Goal: Task Accomplishment & Management: Complete application form

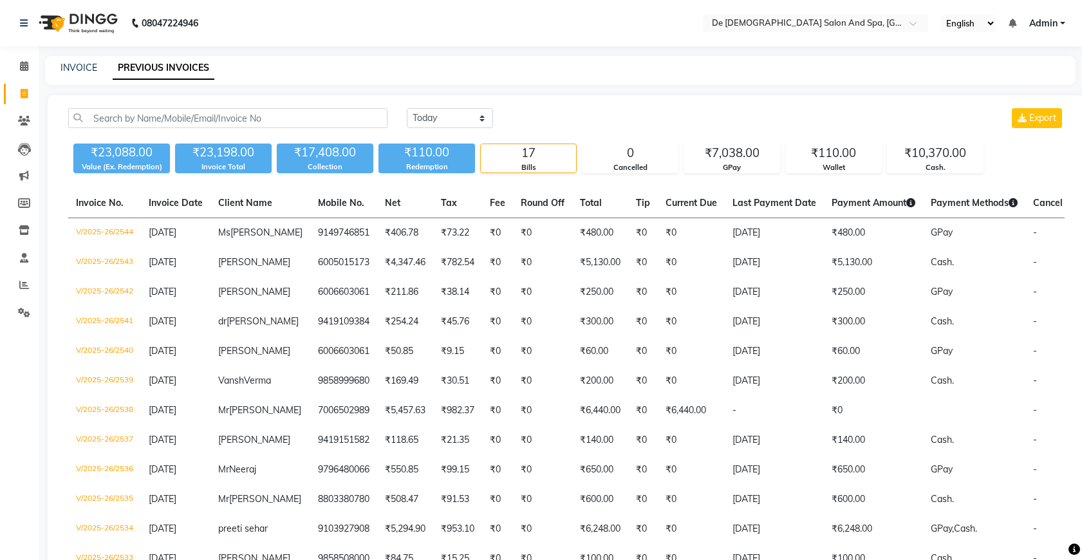
select select "[DATE]"
click at [85, 58] on div "INVOICE PREVIOUS INVOICES" at bounding box center [560, 70] width 1031 height 29
click at [81, 66] on link "INVOICE" at bounding box center [79, 68] width 37 height 12
select select "service"
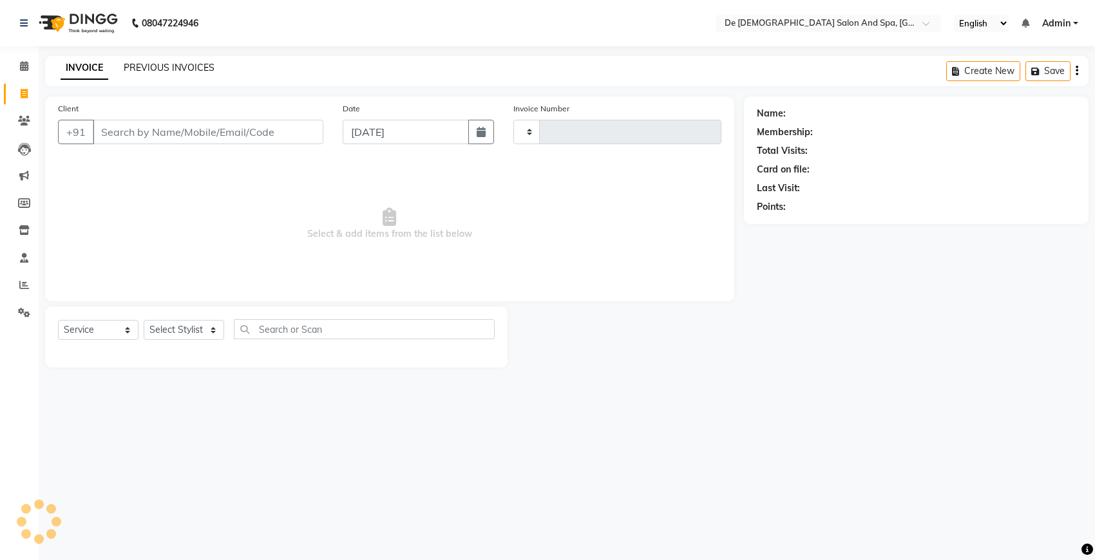
type input "2545"
select select "6431"
click at [171, 58] on div "INVOICE PREVIOUS INVOICES Create New Save" at bounding box center [566, 71] width 1043 height 30
click at [202, 137] on input "Client" at bounding box center [208, 132] width 230 height 24
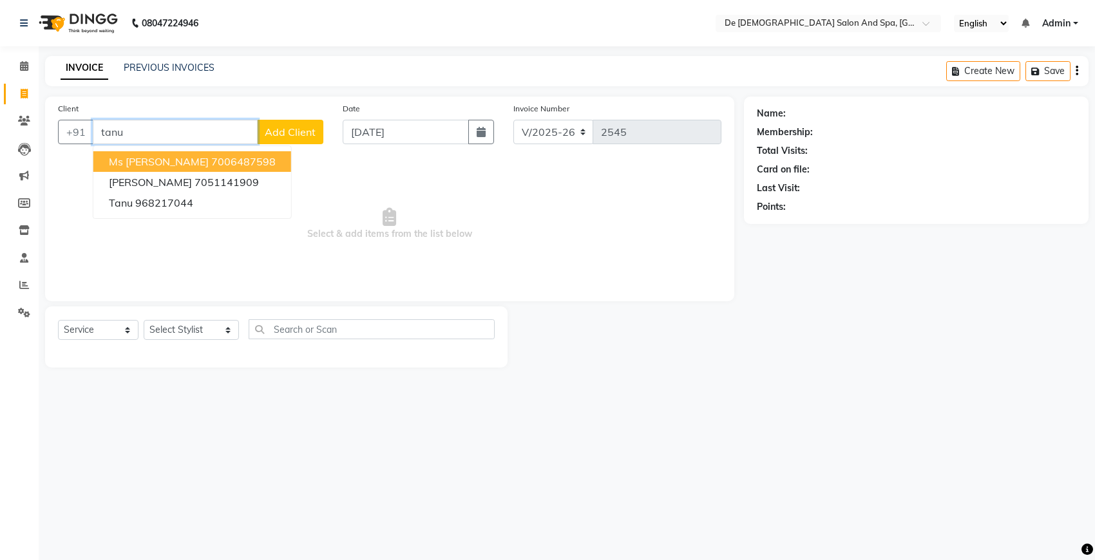
click at [217, 163] on button "Ms [PERSON_NAME] 7006487598" at bounding box center [192, 161] width 198 height 21
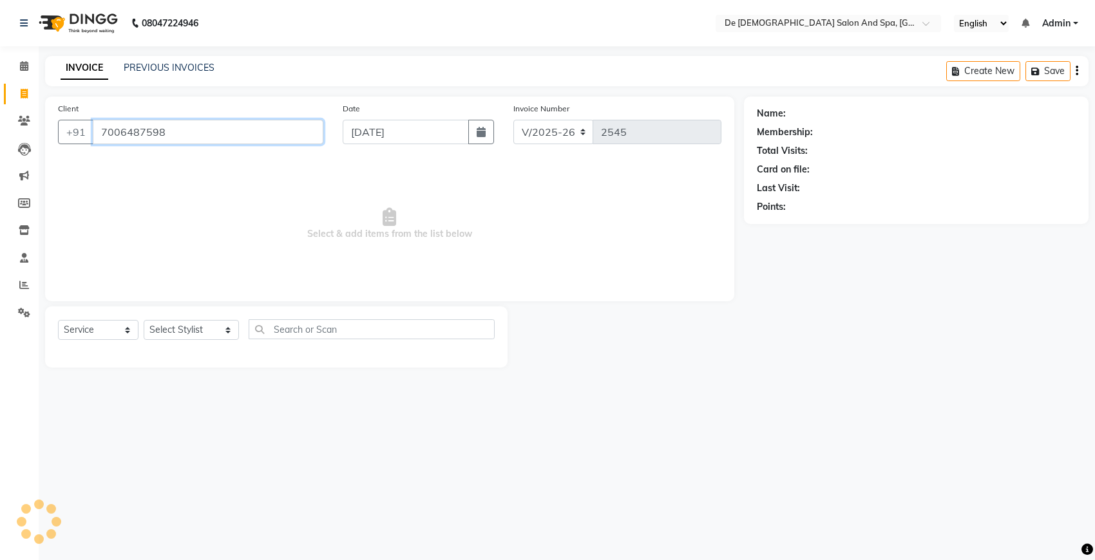
type input "7006487598"
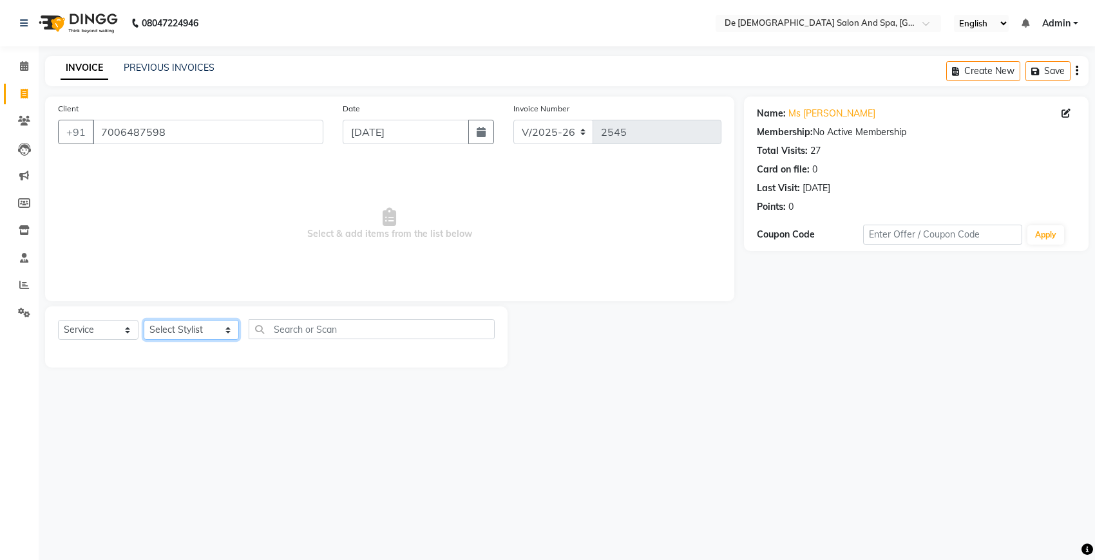
click at [163, 335] on select "Select Stylist akshay aman [PERSON_NAME] [PERSON_NAME] [MEDICAL_DATA][PERSON_NA…" at bounding box center [191, 330] width 95 height 20
select select "55354"
click at [144, 320] on select "Select Stylist akshay aman [PERSON_NAME] [PERSON_NAME] [MEDICAL_DATA][PERSON_NA…" at bounding box center [191, 330] width 95 height 20
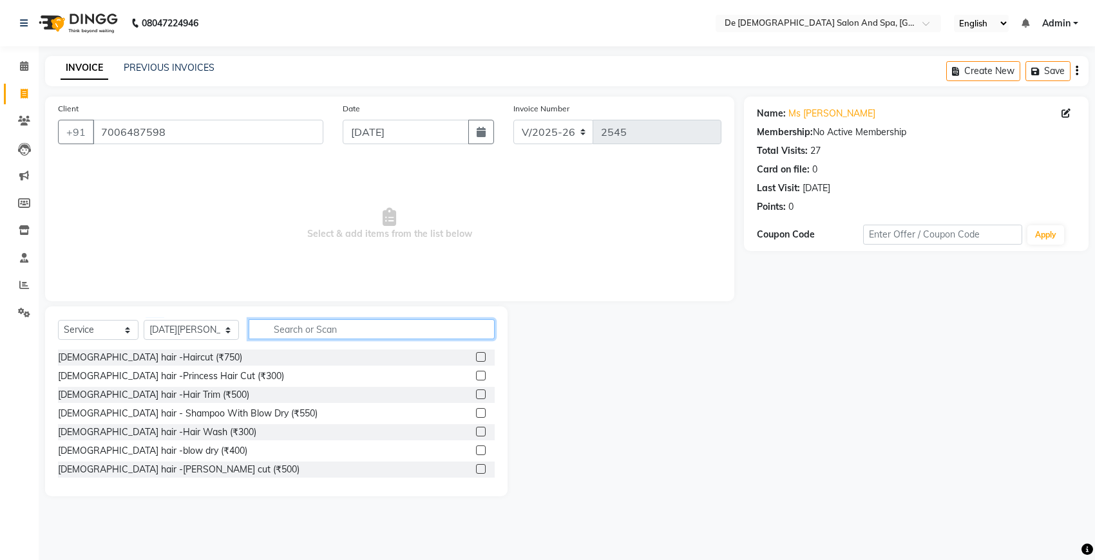
click at [274, 332] on input "text" at bounding box center [372, 329] width 246 height 20
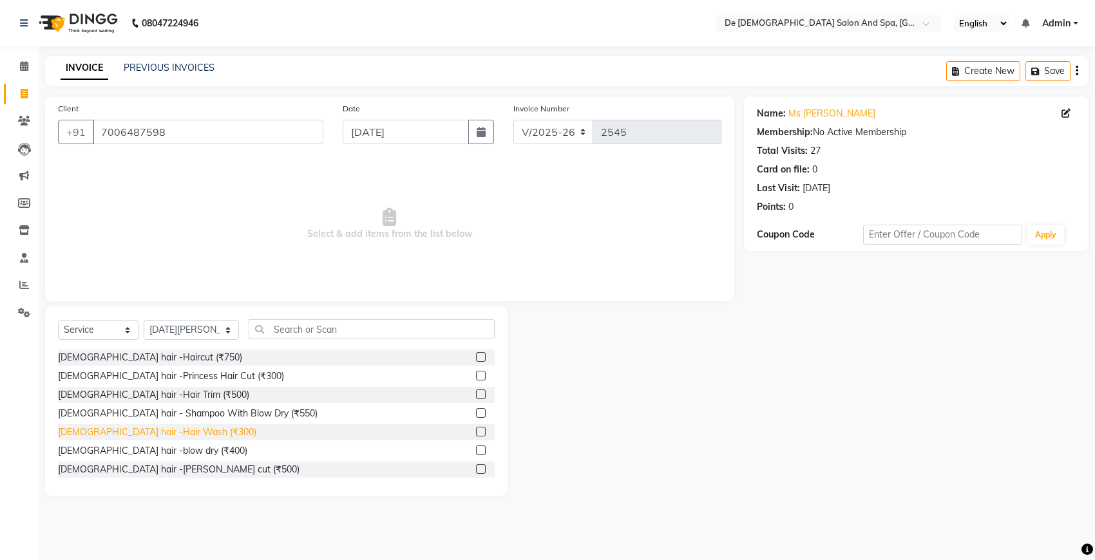
click at [104, 427] on div "[DEMOGRAPHIC_DATA] hair -Hair Wash (₹300)" at bounding box center [157, 433] width 198 height 14
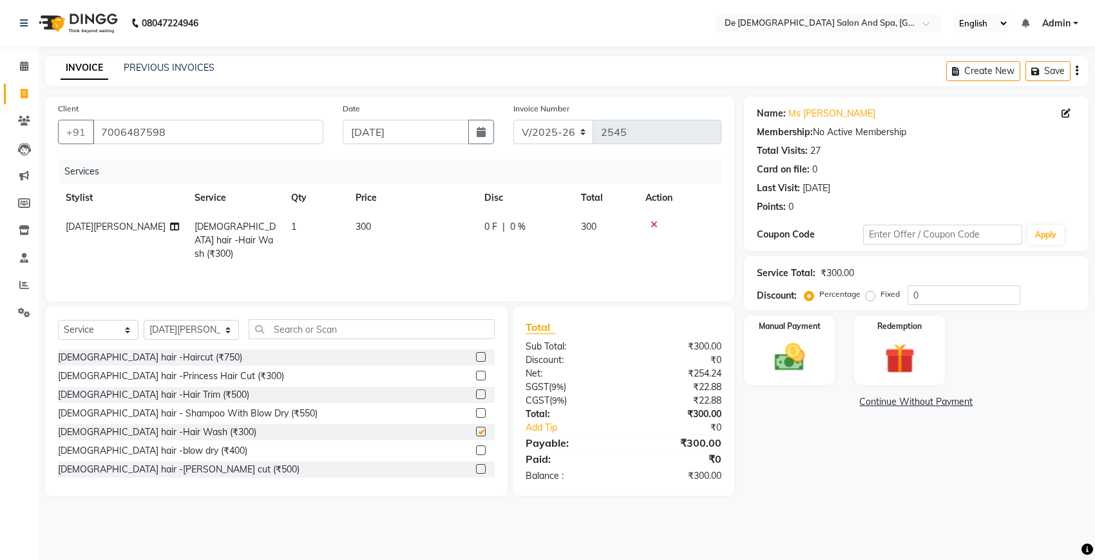
checkbox input "false"
click at [364, 229] on span "300" at bounding box center [362, 227] width 15 height 12
select select "55354"
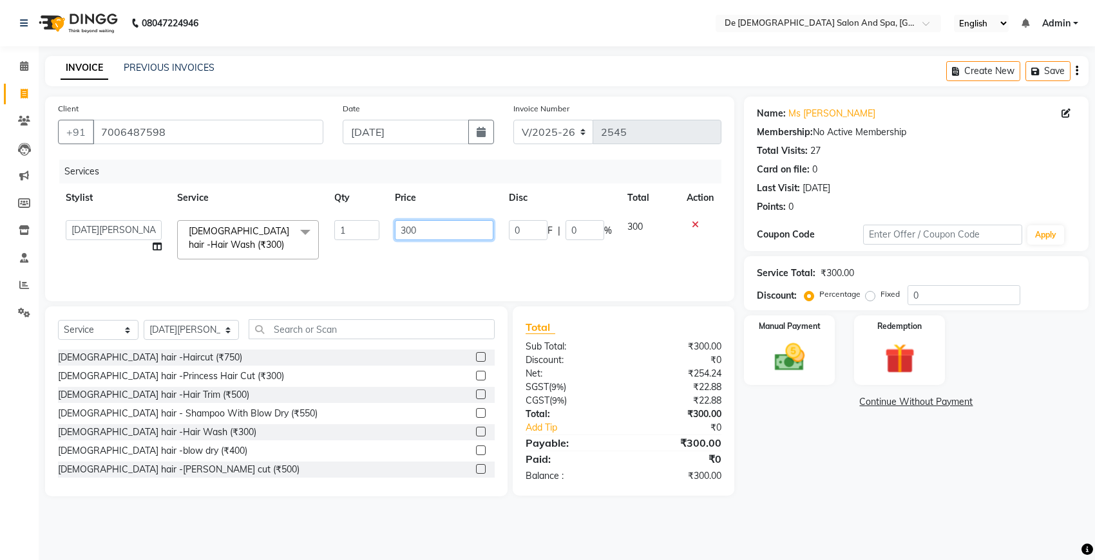
click at [404, 234] on input "300" at bounding box center [444, 230] width 99 height 20
type input "00"
click at [696, 224] on div at bounding box center [699, 224] width 27 height 9
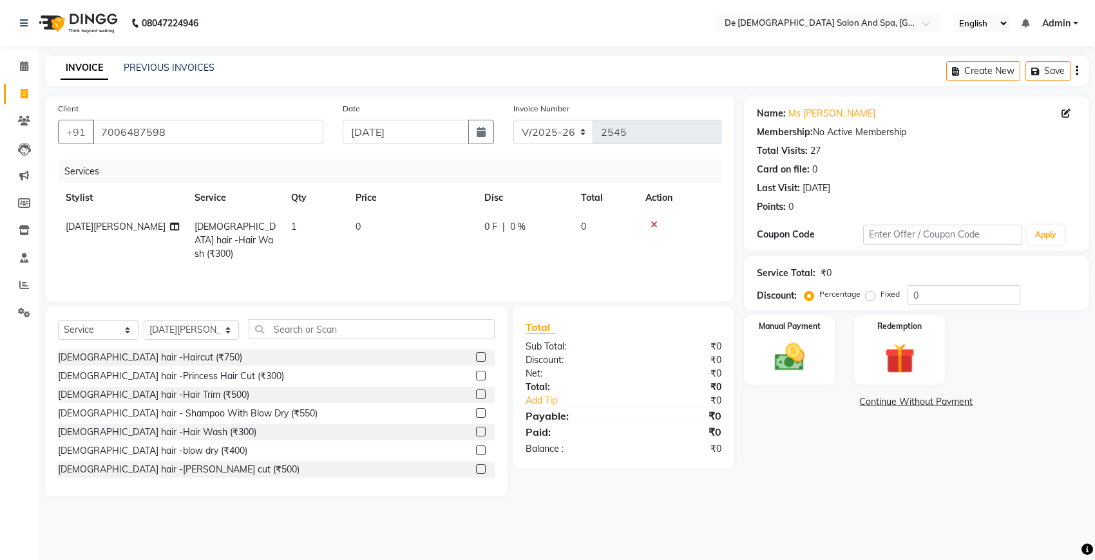
click at [696, 224] on div at bounding box center [679, 224] width 68 height 9
click at [650, 220] on icon at bounding box center [653, 224] width 7 height 9
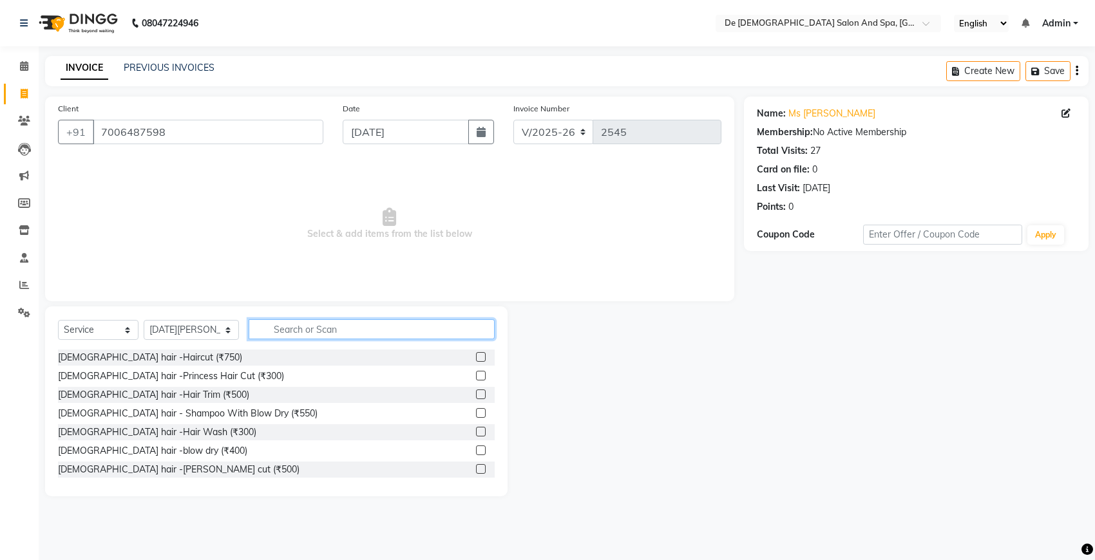
click at [293, 324] on input "text" at bounding box center [372, 329] width 246 height 20
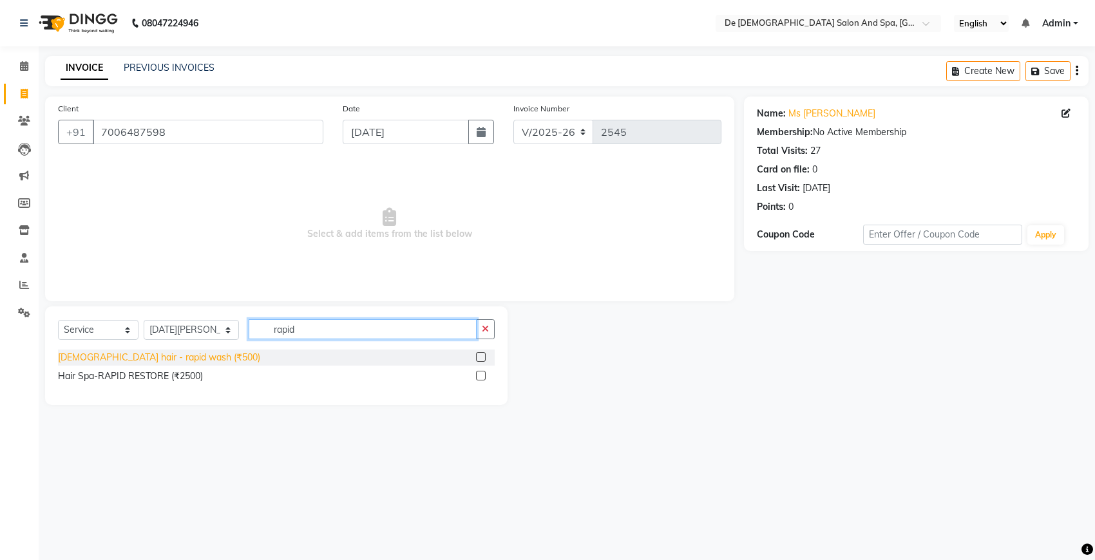
type input "rapid"
click at [156, 352] on div "[DEMOGRAPHIC_DATA] hair - rapid wash (₹500)" at bounding box center [159, 358] width 202 height 14
checkbox input "false"
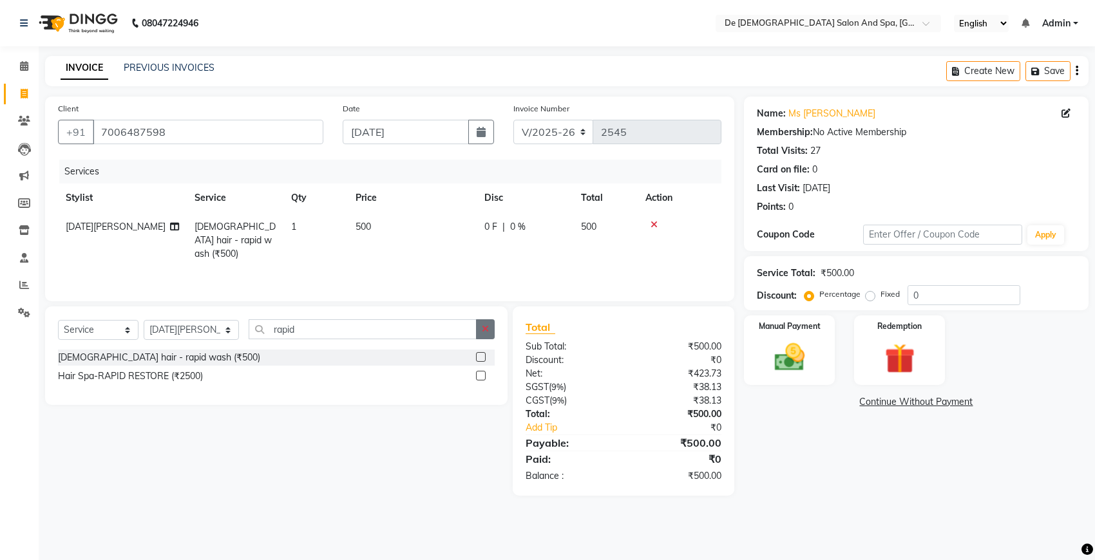
click at [484, 334] on button "button" at bounding box center [485, 329] width 19 height 20
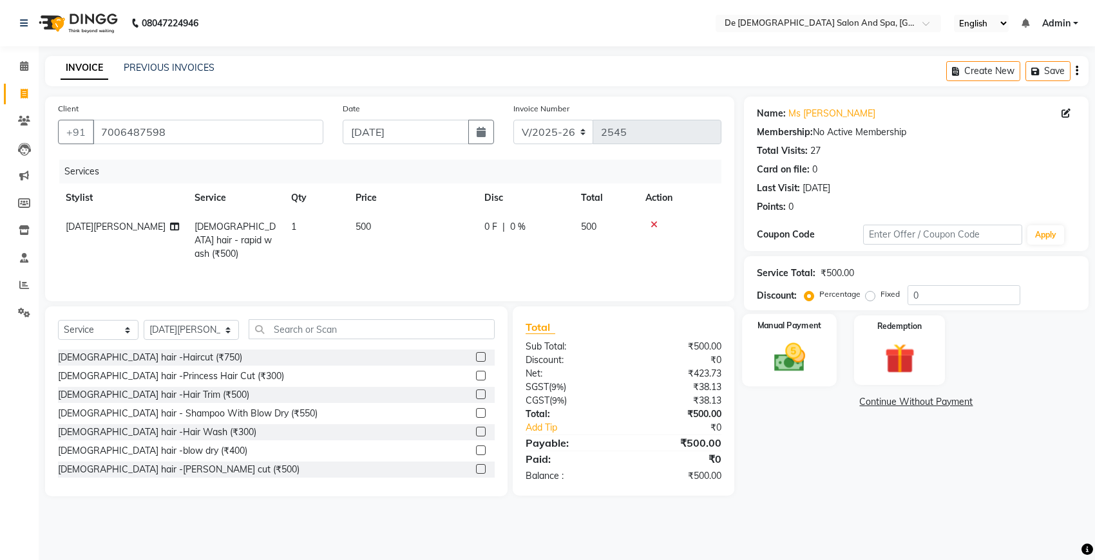
click at [805, 345] on img at bounding box center [789, 357] width 51 height 36
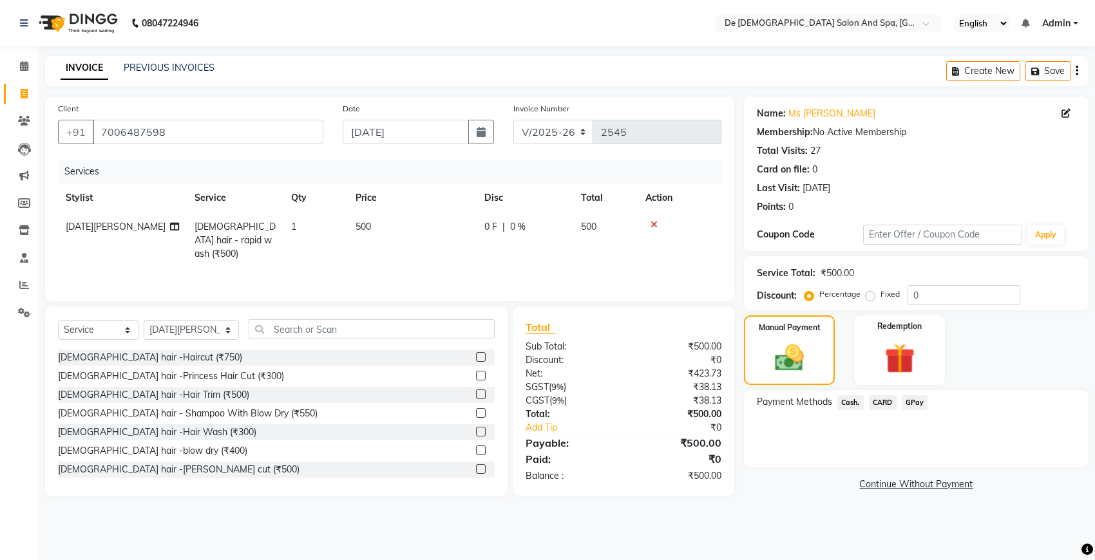
click at [905, 399] on span "GPay" at bounding box center [914, 402] width 26 height 15
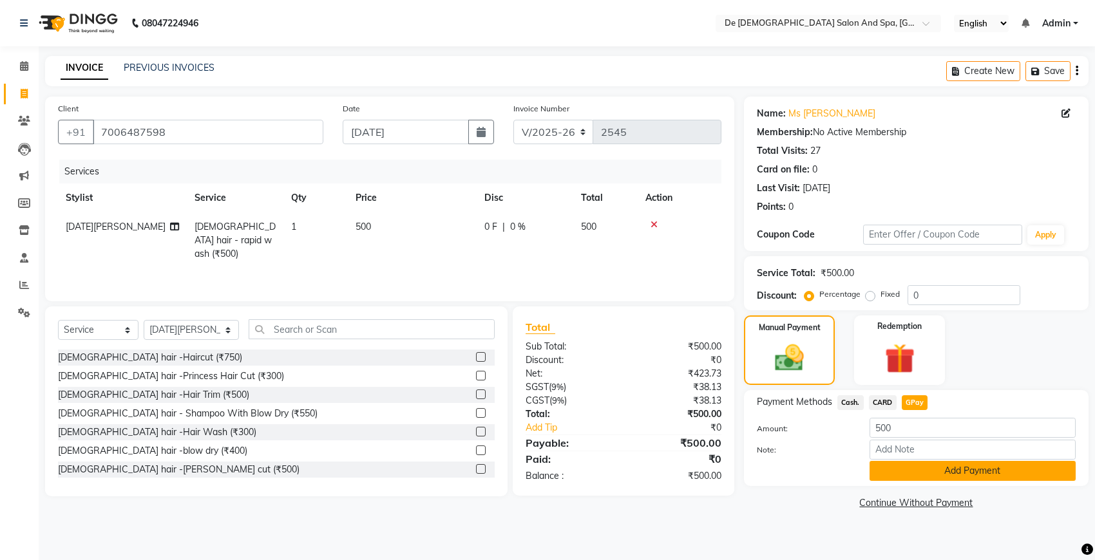
click at [941, 467] on button "Add Payment" at bounding box center [972, 471] width 206 height 20
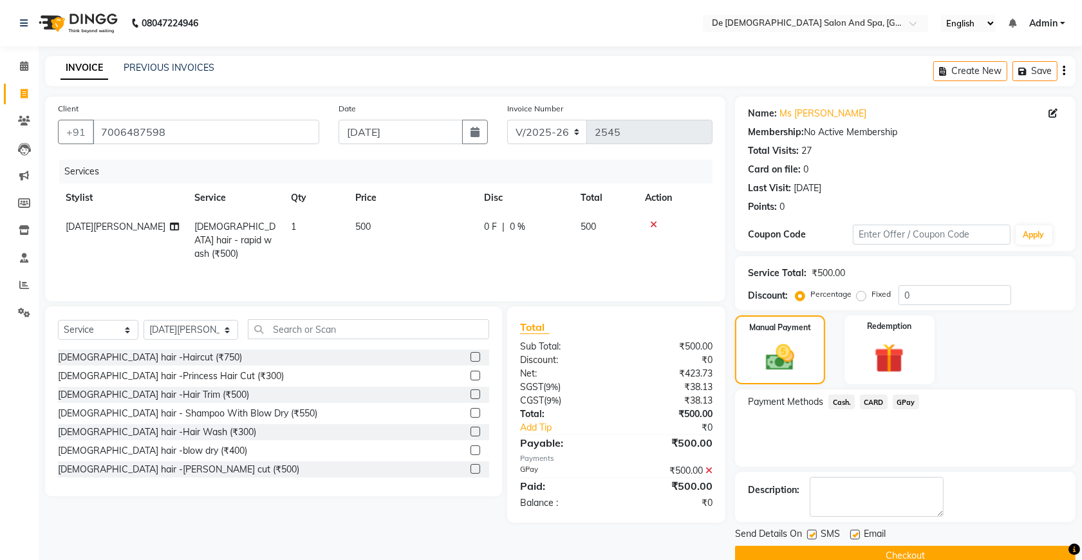
scroll to position [26, 0]
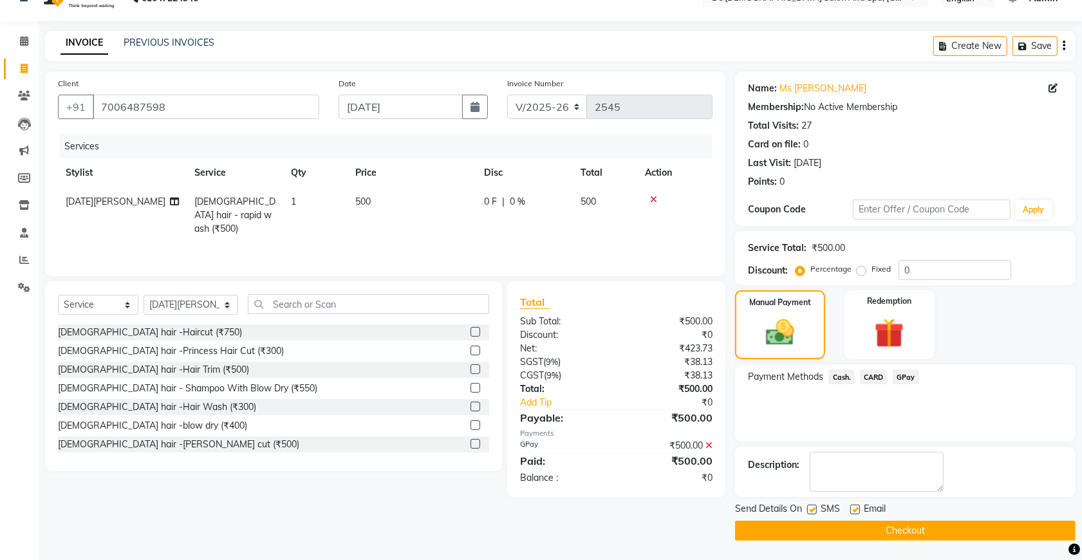
click at [934, 533] on button "Checkout" at bounding box center [905, 531] width 341 height 20
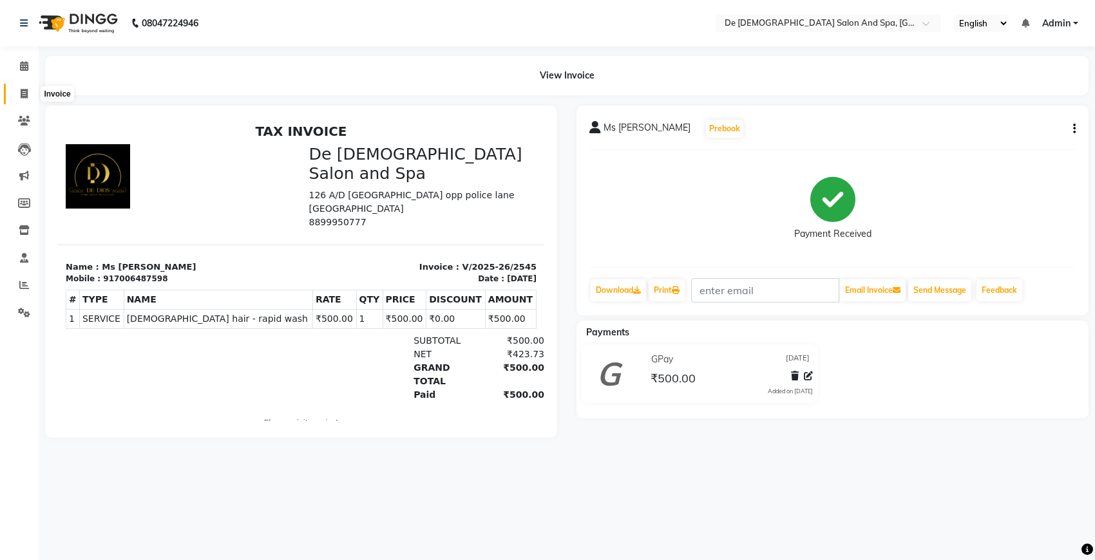
click at [23, 89] on icon at bounding box center [24, 94] width 7 height 10
select select "service"
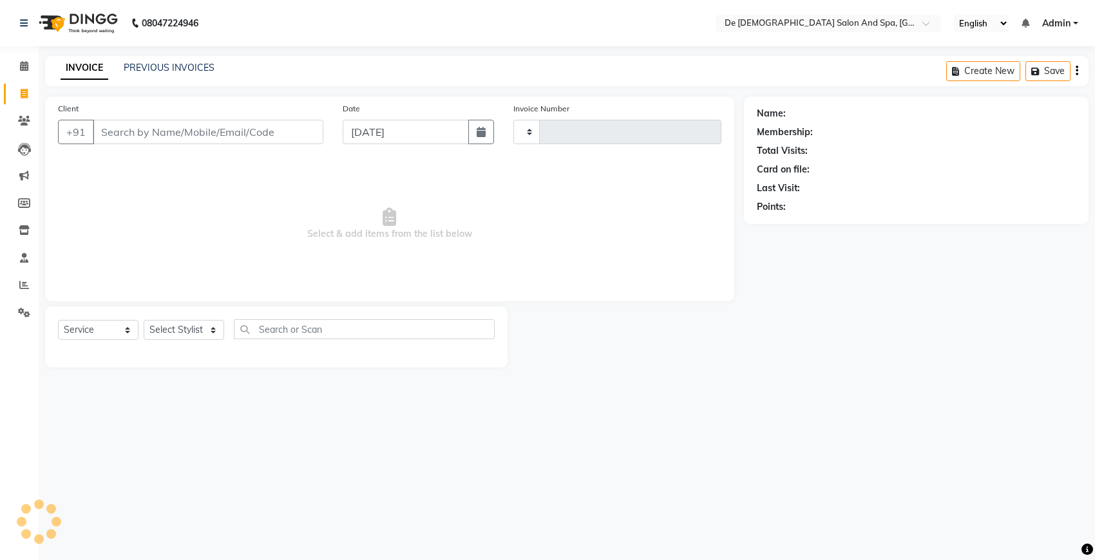
type input "2546"
select select "6431"
click at [194, 335] on select "Select Stylist akshay aman [PERSON_NAME] [PERSON_NAME] [MEDICAL_DATA][PERSON_NA…" at bounding box center [191, 330] width 95 height 20
select select "49201"
click at [144, 320] on select "Select Stylist akshay aman [PERSON_NAME] [PERSON_NAME] [MEDICAL_DATA][PERSON_NA…" at bounding box center [191, 330] width 95 height 20
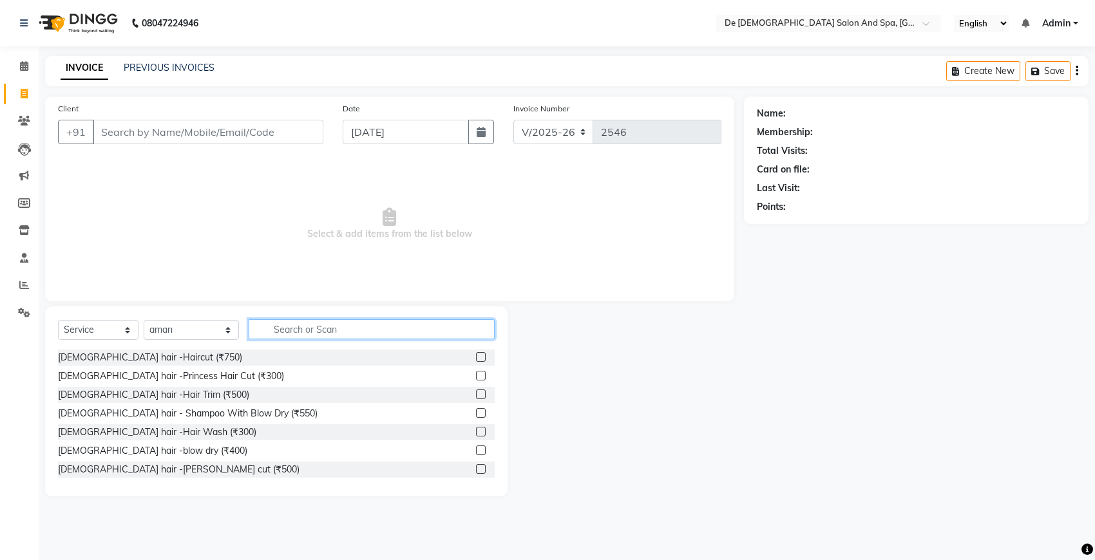
click at [329, 330] on input "text" at bounding box center [372, 329] width 246 height 20
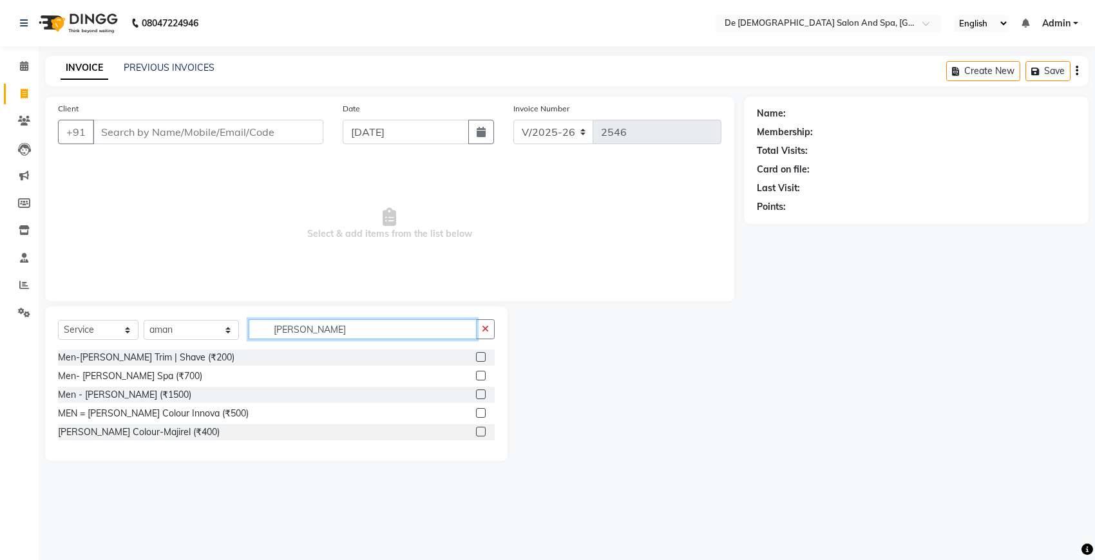
type input "[PERSON_NAME]"
click at [171, 344] on div "Select Service Product Membership Package Voucher Prepaid Gift Card Select Styl…" at bounding box center [276, 334] width 437 height 30
click at [174, 353] on div "Men-[PERSON_NAME] Trim | Shave (₹200)" at bounding box center [146, 358] width 176 height 14
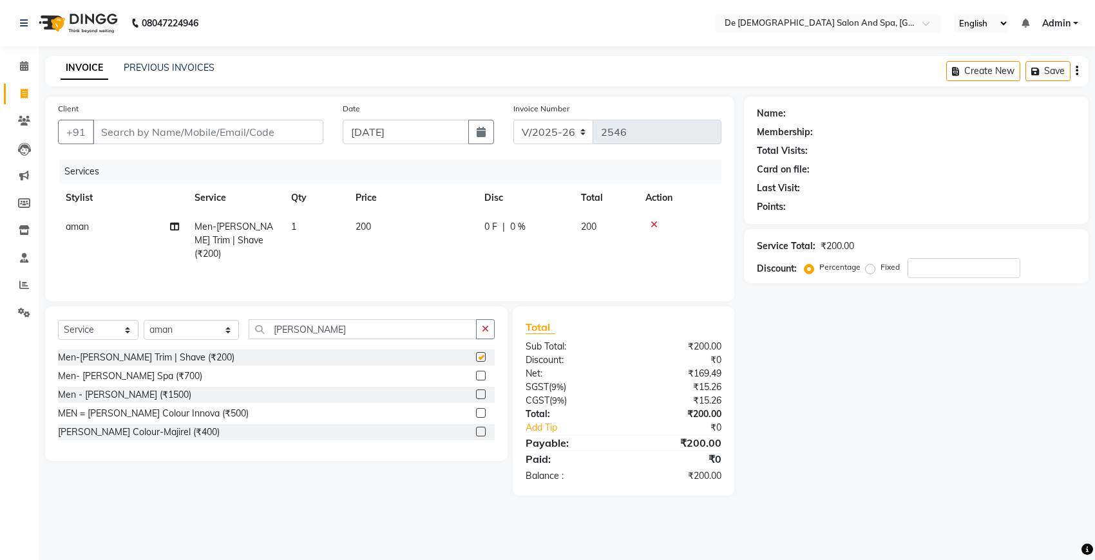
checkbox input "false"
click at [290, 136] on input "Client" at bounding box center [208, 132] width 230 height 24
type input "s"
type input "0"
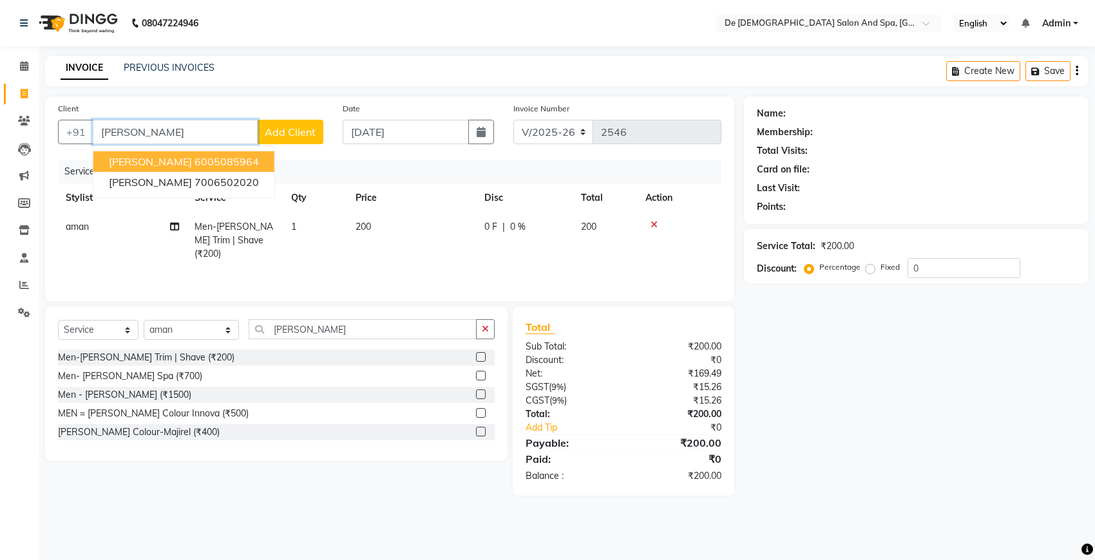
click at [210, 160] on ngb-highlight "6005085964" at bounding box center [226, 161] width 64 height 13
type input "6005085964"
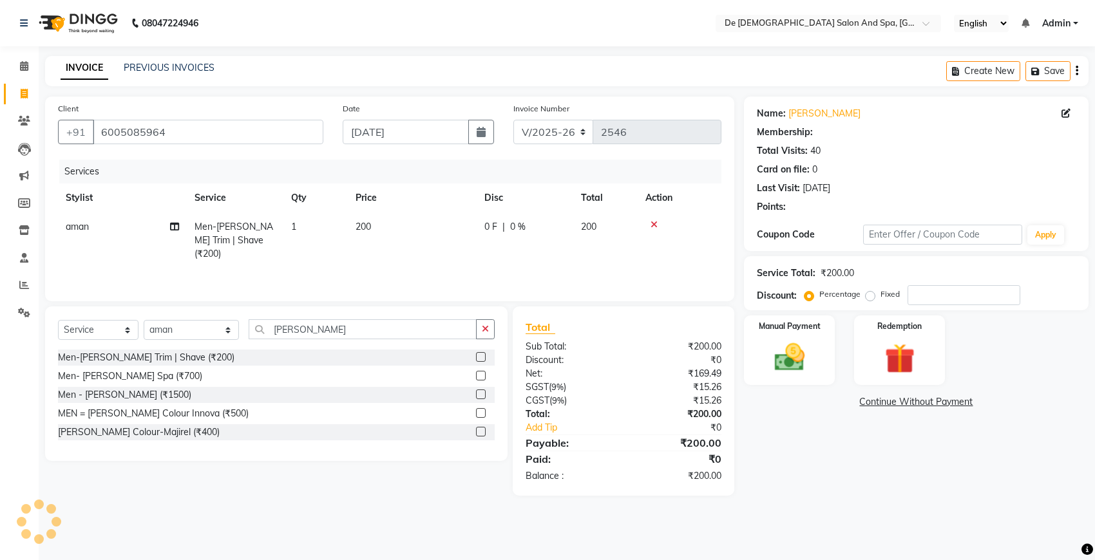
select select "1: Object"
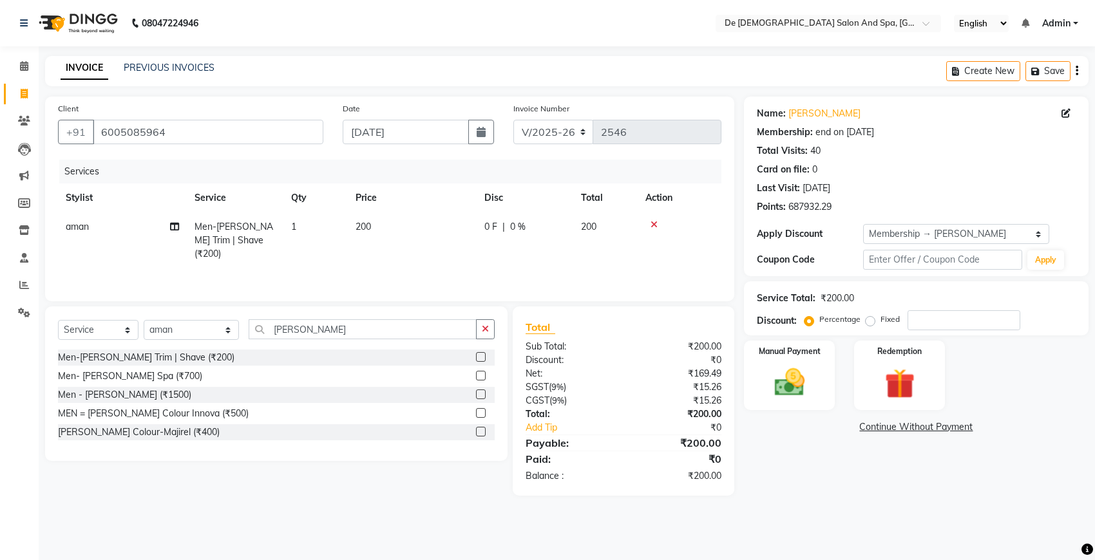
click at [740, 415] on div "Total Sub Total: ₹200.00 Discount: ₹0 Net: ₹169.49 SGST ( 9% ) ₹15.26 CGST ( 9%…" at bounding box center [625, 400] width 236 height 189
click at [779, 386] on img at bounding box center [789, 382] width 51 height 36
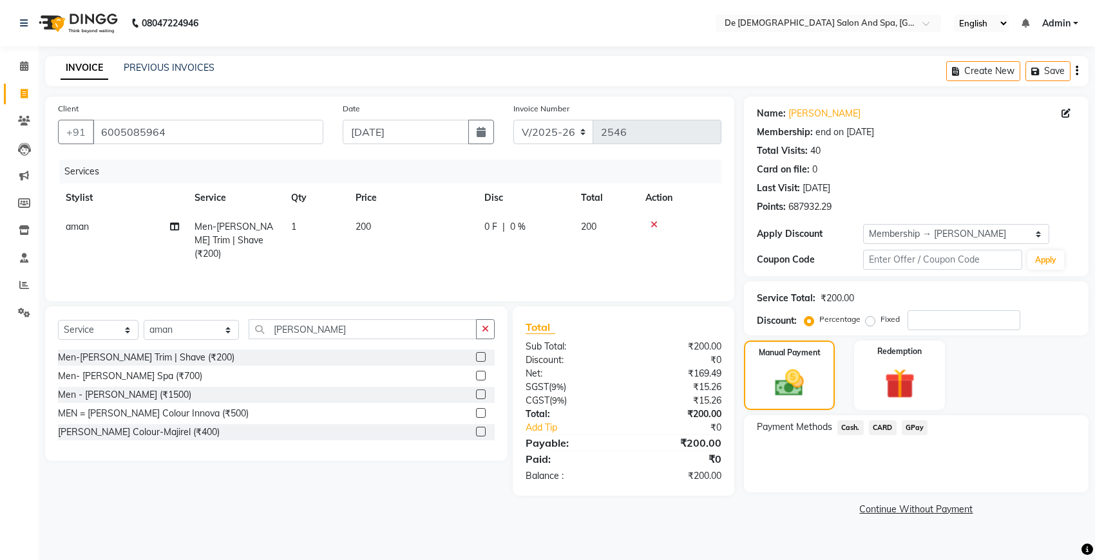
click at [850, 427] on span "Cash." at bounding box center [850, 427] width 26 height 15
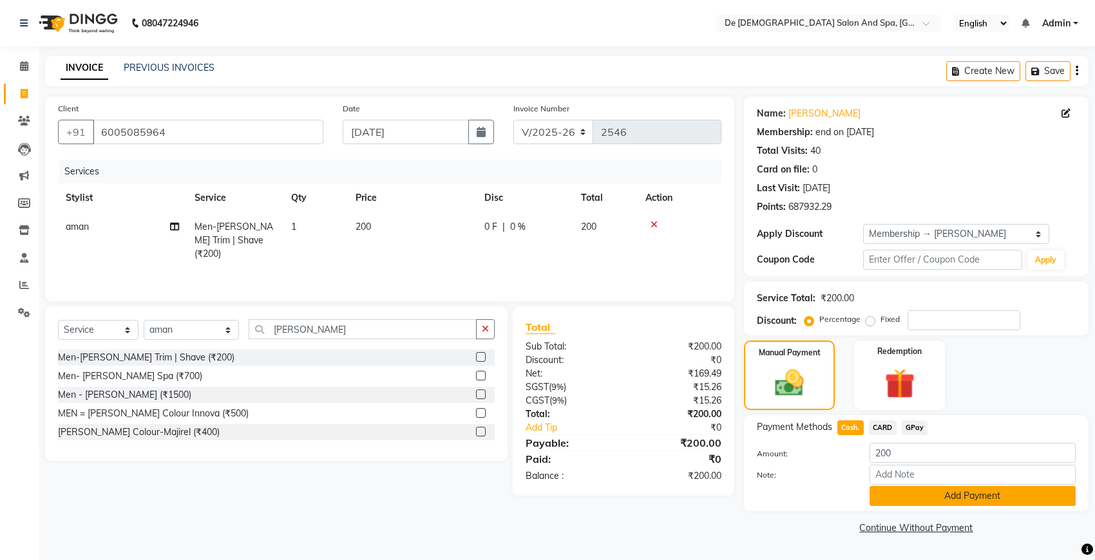
click at [899, 493] on button "Add Payment" at bounding box center [972, 496] width 206 height 20
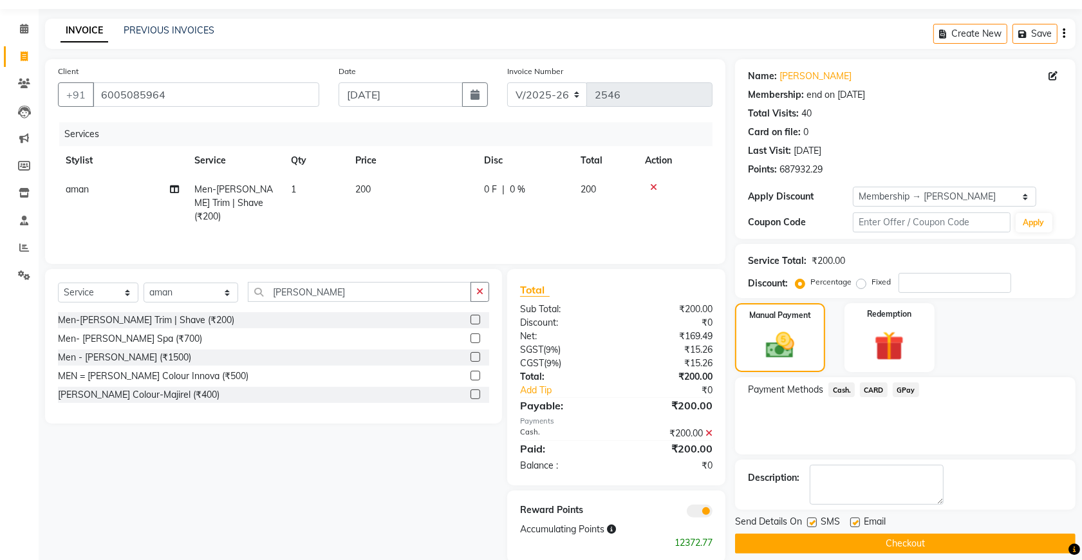
scroll to position [59, 0]
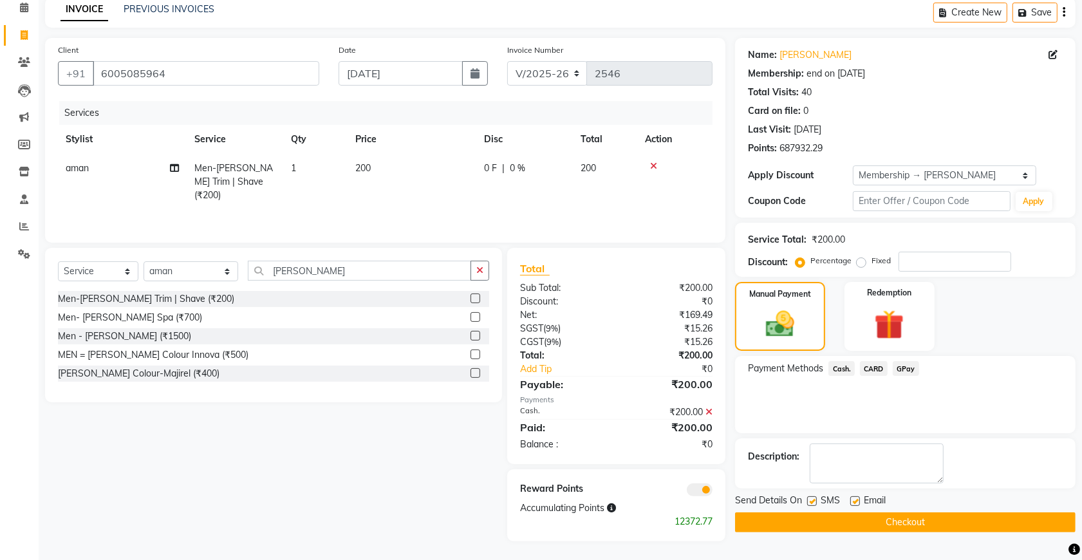
click at [892, 525] on button "Checkout" at bounding box center [905, 522] width 341 height 20
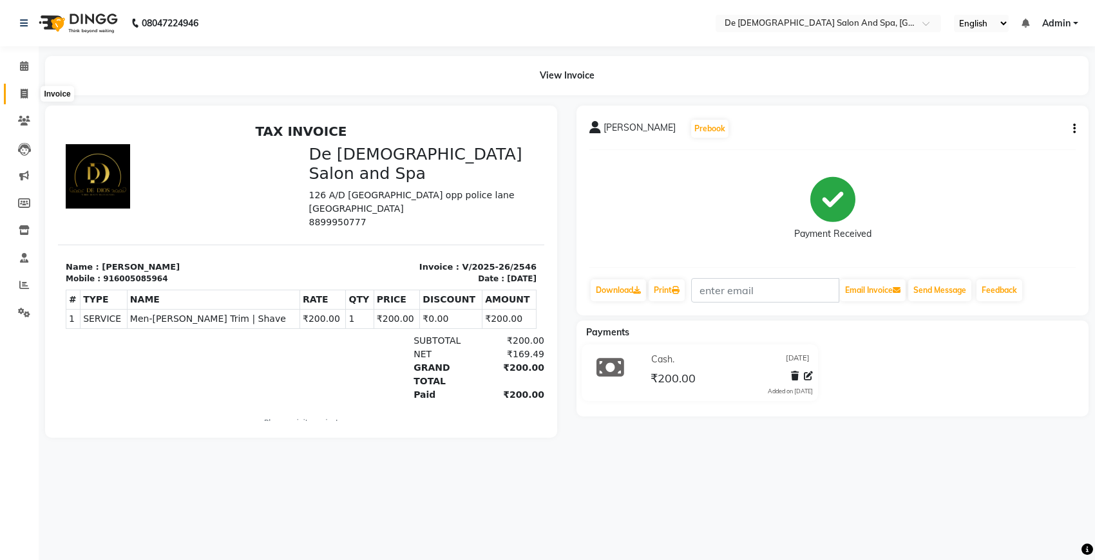
click at [29, 89] on span at bounding box center [24, 94] width 23 height 15
select select "service"
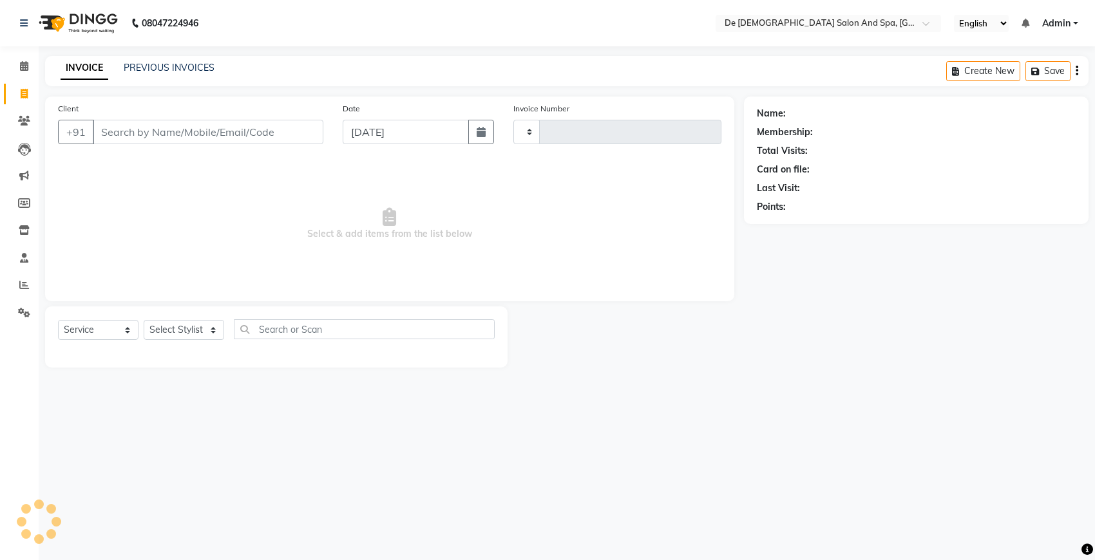
type input "2547"
select select "6431"
